Goal: Answer question/provide support: Answer question/provide support

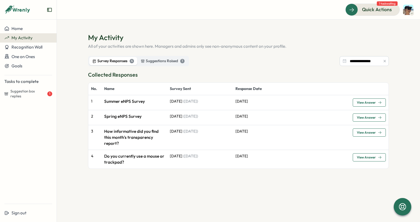
click at [375, 103] on span "View Answer" at bounding box center [366, 102] width 19 height 3
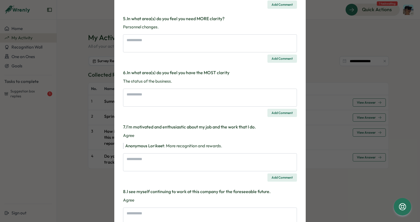
scroll to position [374, 0]
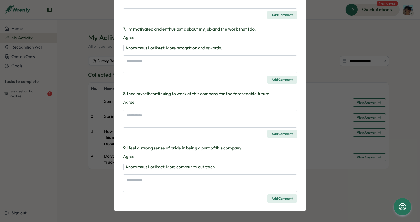
click at [324, 86] on div "Survey Response Summer eNPS Survey Our Summer eNPS Survey opens [DATE], [DATE] …" at bounding box center [210, 111] width 420 height 222
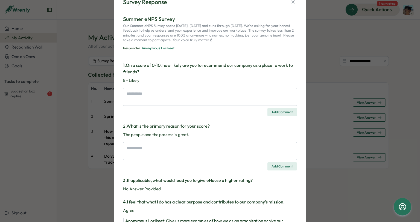
scroll to position [0, 0]
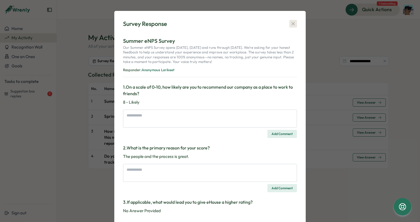
click at [291, 27] on button "button" at bounding box center [293, 24] width 8 height 8
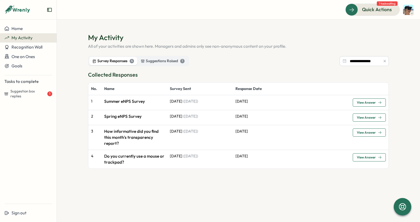
click at [368, 121] on span "View Answer" at bounding box center [369, 118] width 25 height 8
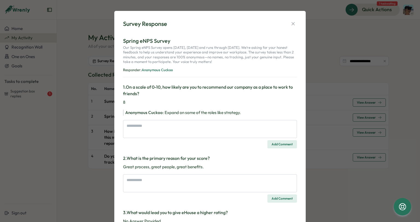
click at [294, 17] on div "Survey Response Spring eNPS Survey Our Spring eNPS Survey opens [DATE], [DATE] …" at bounding box center [210, 224] width 178 height 415
click at [291, 25] on icon "button" at bounding box center [292, 23] width 3 height 3
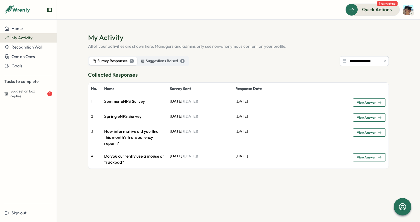
click at [367, 159] on span "View Answer" at bounding box center [366, 157] width 19 height 3
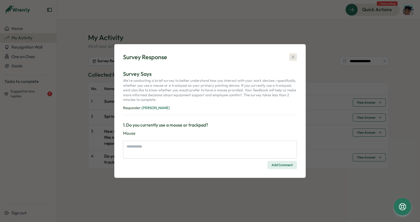
click at [292, 57] on icon "button" at bounding box center [292, 56] width 5 height 5
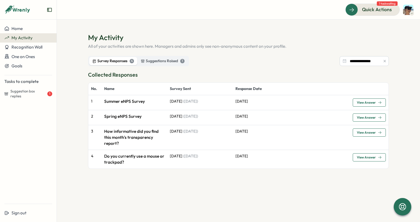
click at [369, 133] on span "View Answer" at bounding box center [366, 132] width 19 height 3
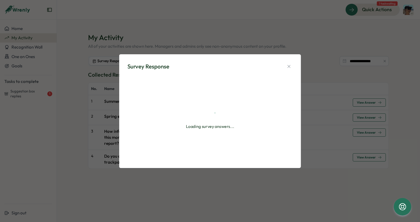
type textarea "*"
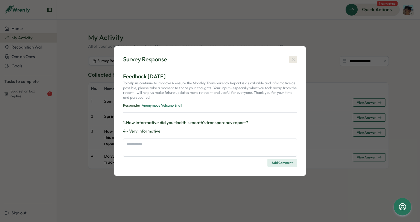
click at [292, 61] on icon "button" at bounding box center [292, 59] width 3 height 3
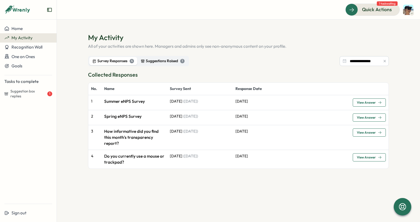
click at [162, 63] on div "Suggestions Raised 1" at bounding box center [163, 61] width 44 height 6
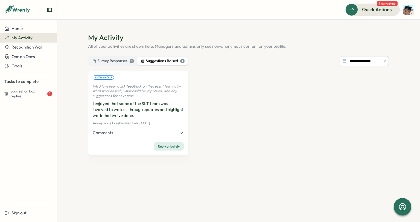
click at [179, 134] on icon "button" at bounding box center [181, 133] width 5 height 5
